Goal: Navigation & Orientation: Find specific page/section

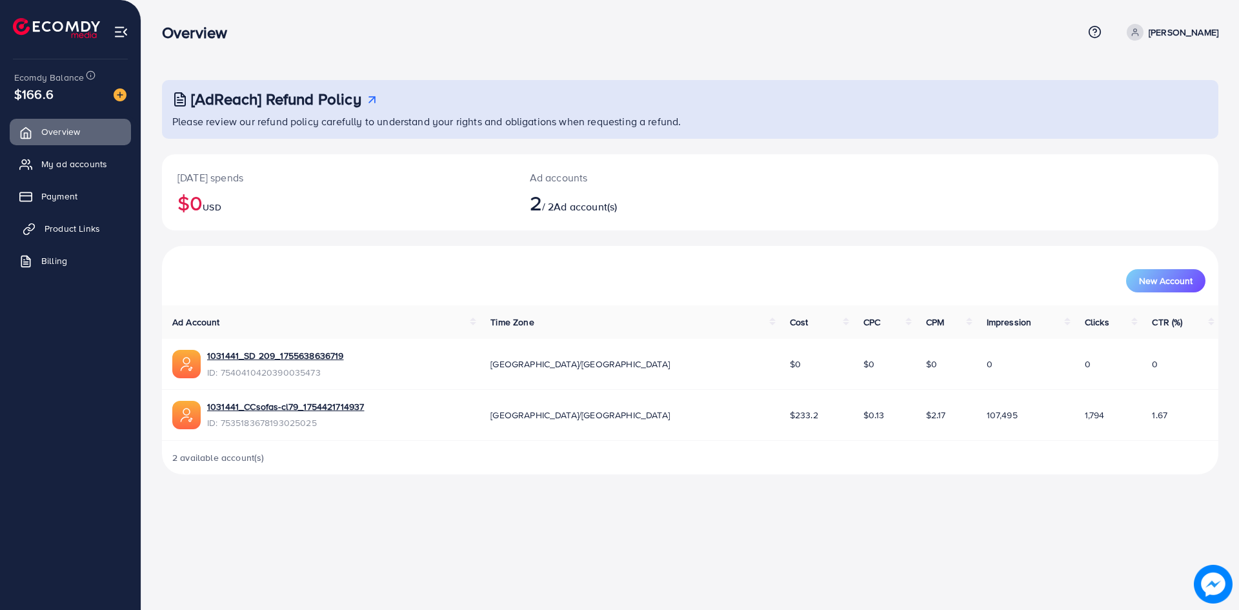
click at [72, 221] on link "Product Links" at bounding box center [70, 229] width 121 height 26
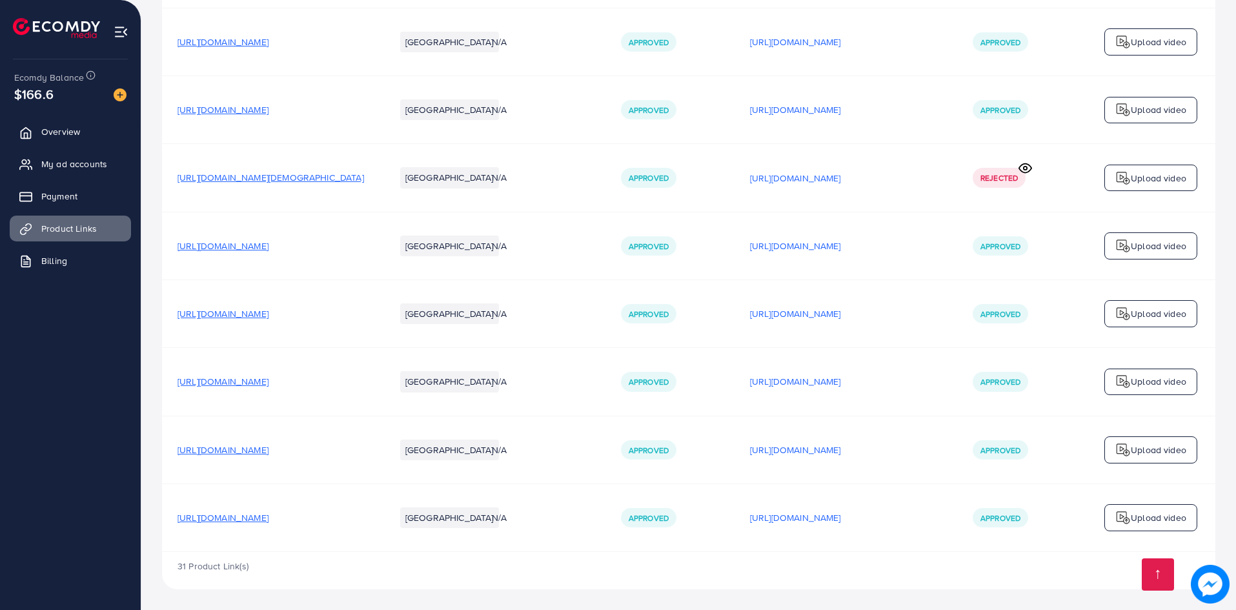
scroll to position [2252, 0]
click at [841, 518] on p "[URL][DOMAIN_NAME]" at bounding box center [795, 517] width 91 height 15
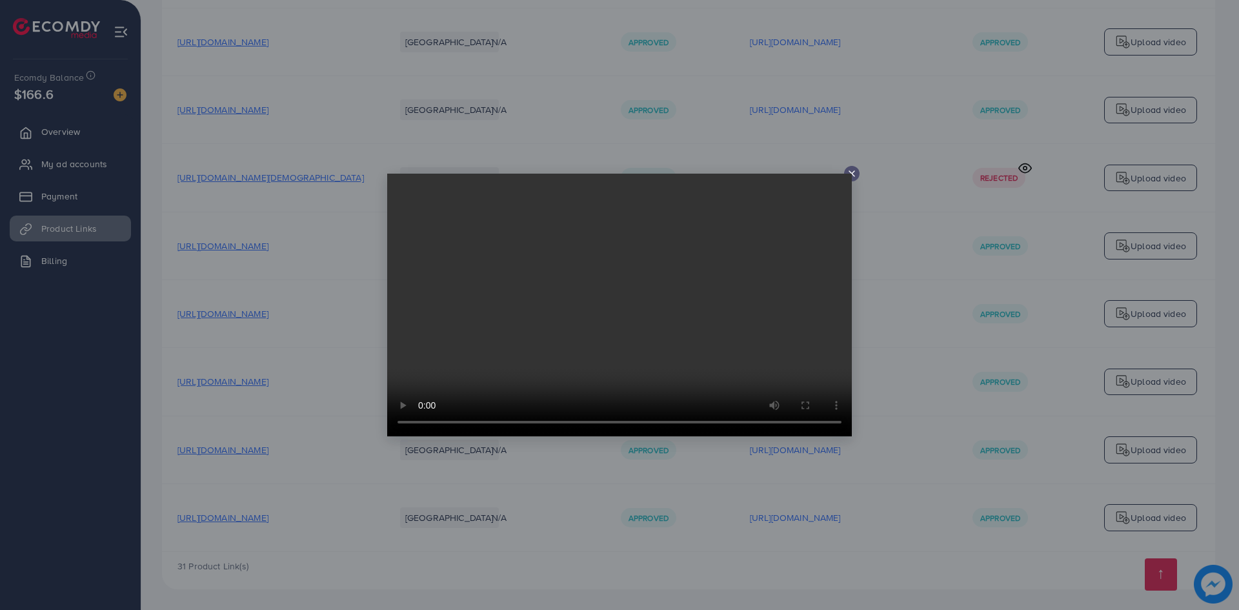
click at [849, 175] on video at bounding box center [619, 305] width 465 height 263
click at [890, 170] on div at bounding box center [619, 305] width 1239 height 610
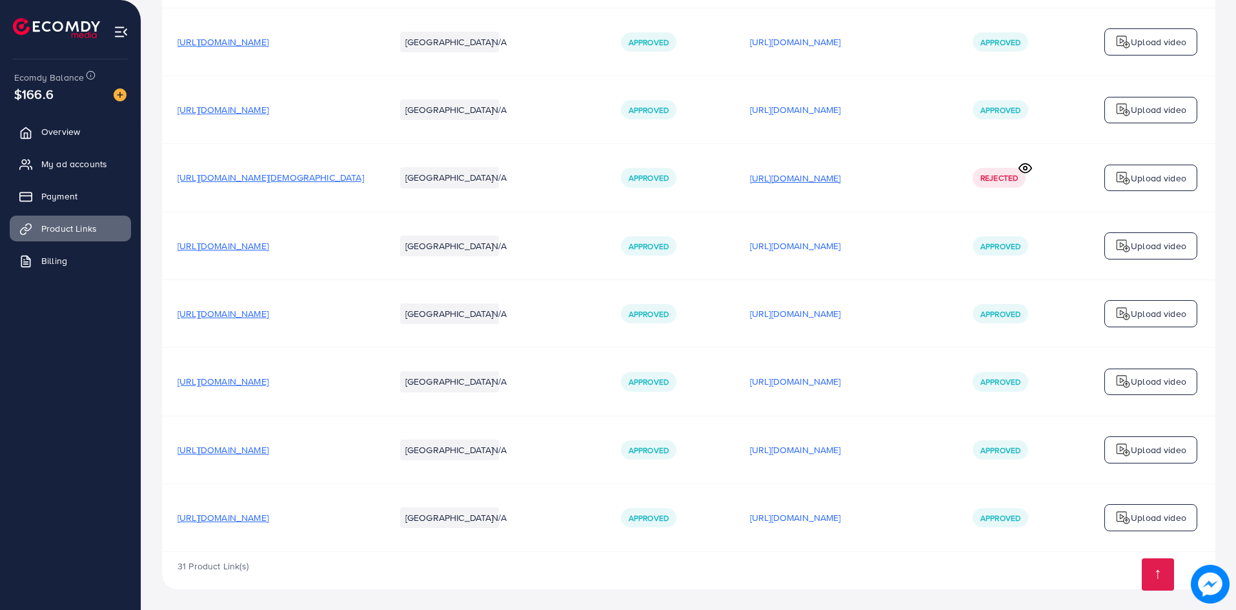
click at [841, 172] on p "[URL][DOMAIN_NAME]" at bounding box center [795, 177] width 91 height 15
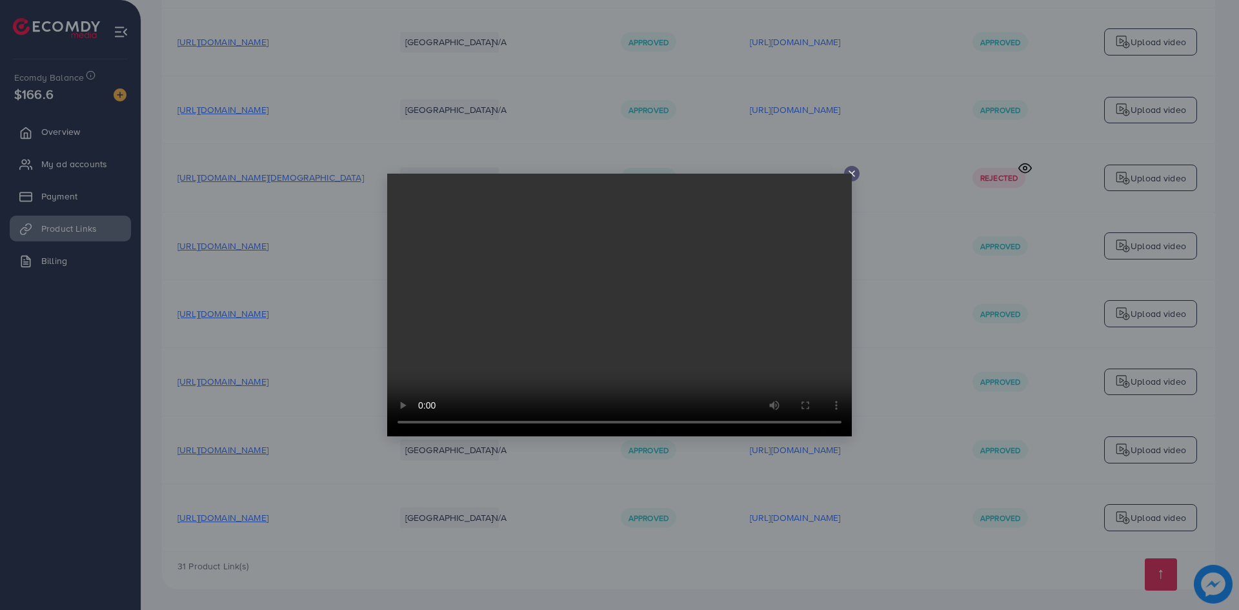
click at [849, 172] on icon at bounding box center [852, 173] width 10 height 10
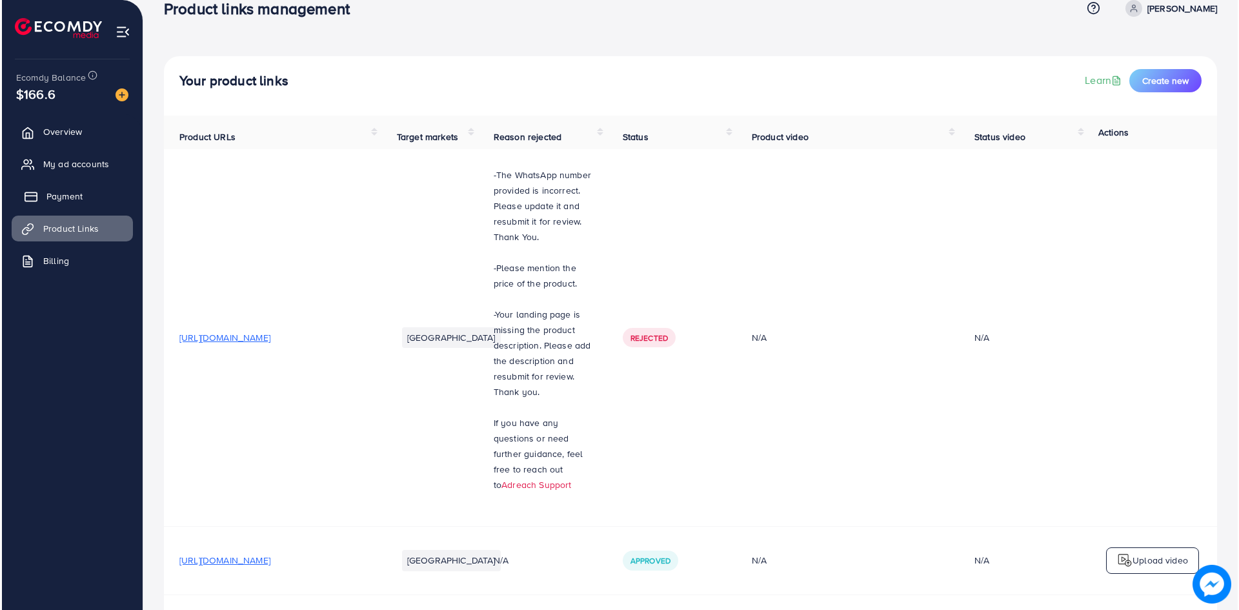
scroll to position [0, 0]
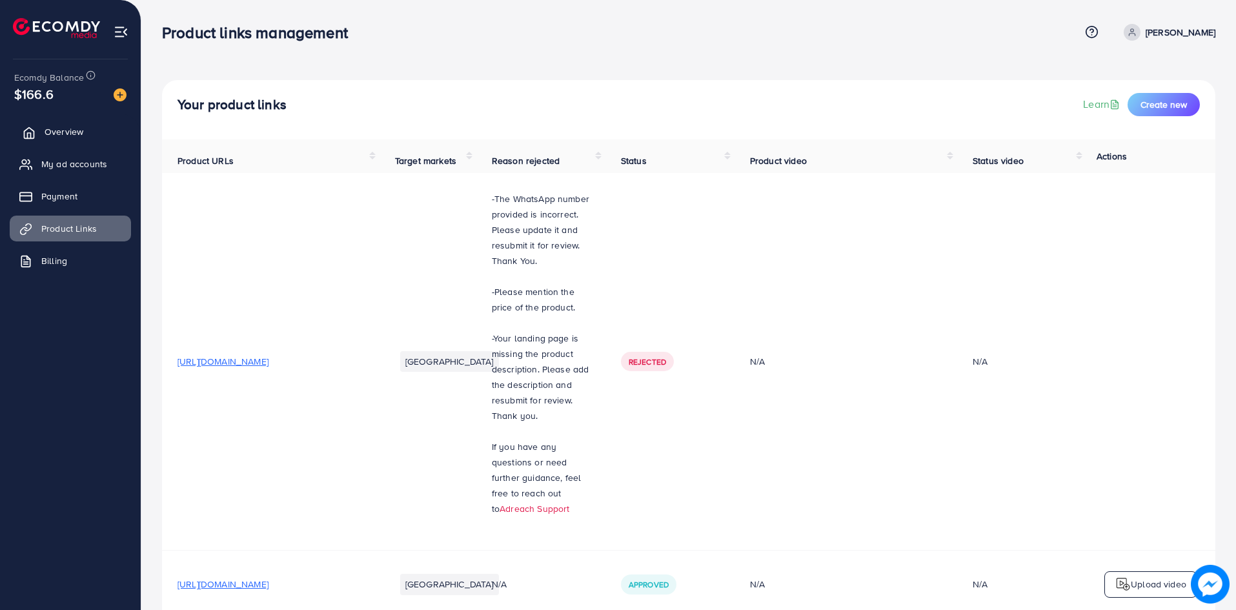
click at [64, 138] on span "Overview" at bounding box center [64, 131] width 39 height 13
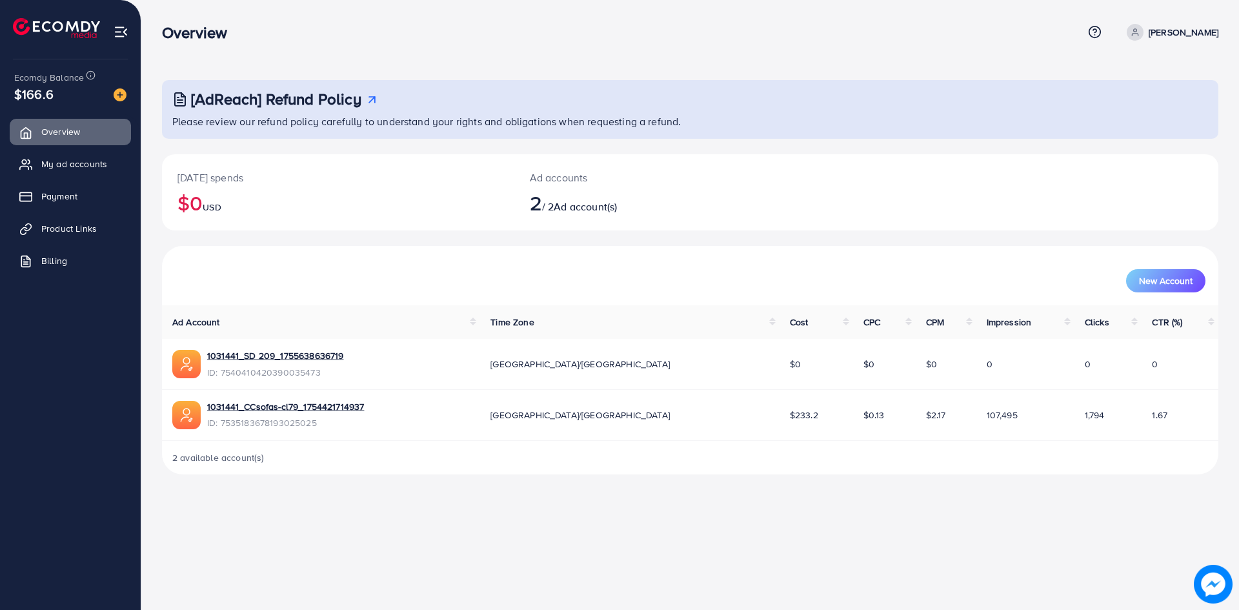
click at [71, 181] on ul "Overview My ad accounts Payment Product Links Billing" at bounding box center [70, 201] width 141 height 174
click at [10, 161] on link "My ad accounts" at bounding box center [70, 164] width 121 height 26
